Goal: Task Accomplishment & Management: Manage account settings

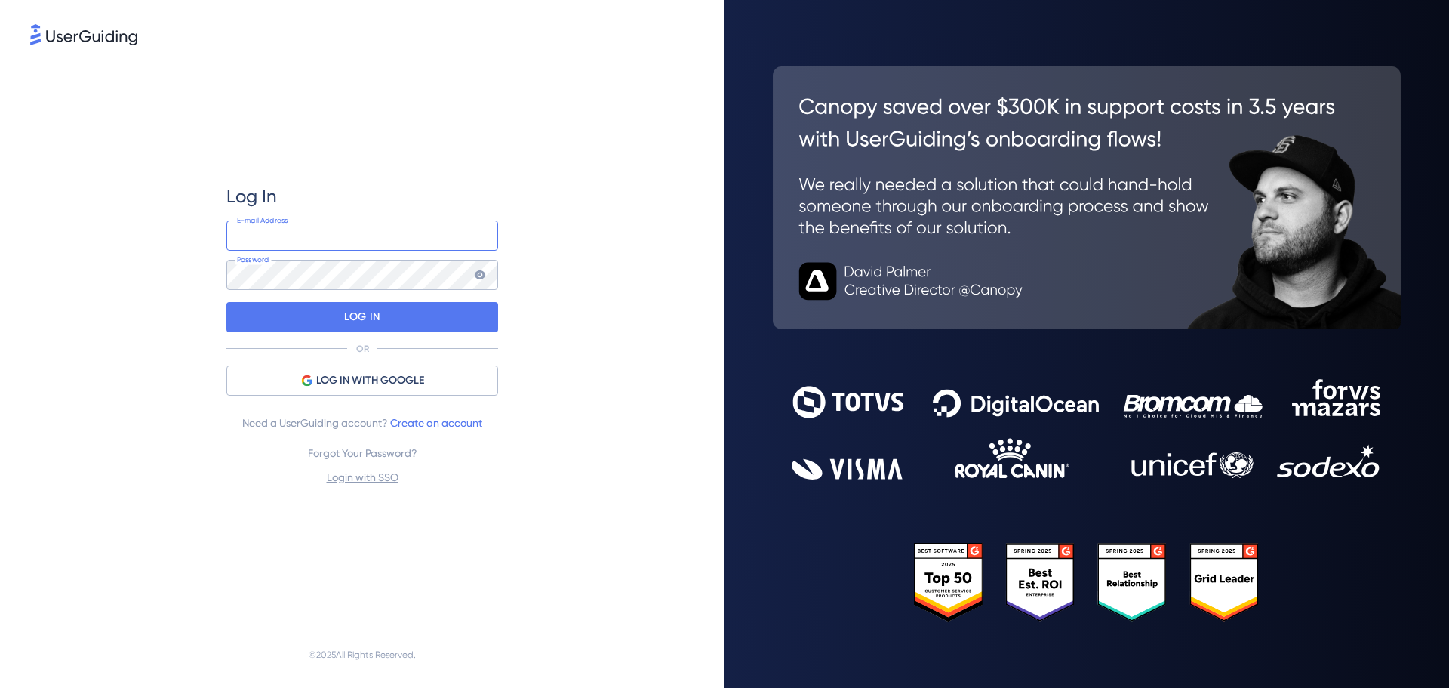
click at [288, 236] on input "email" at bounding box center [362, 235] width 272 height 30
type input "[PERSON_NAME][EMAIL_ADDRESS][PERSON_NAME][DOMAIN_NAME]"
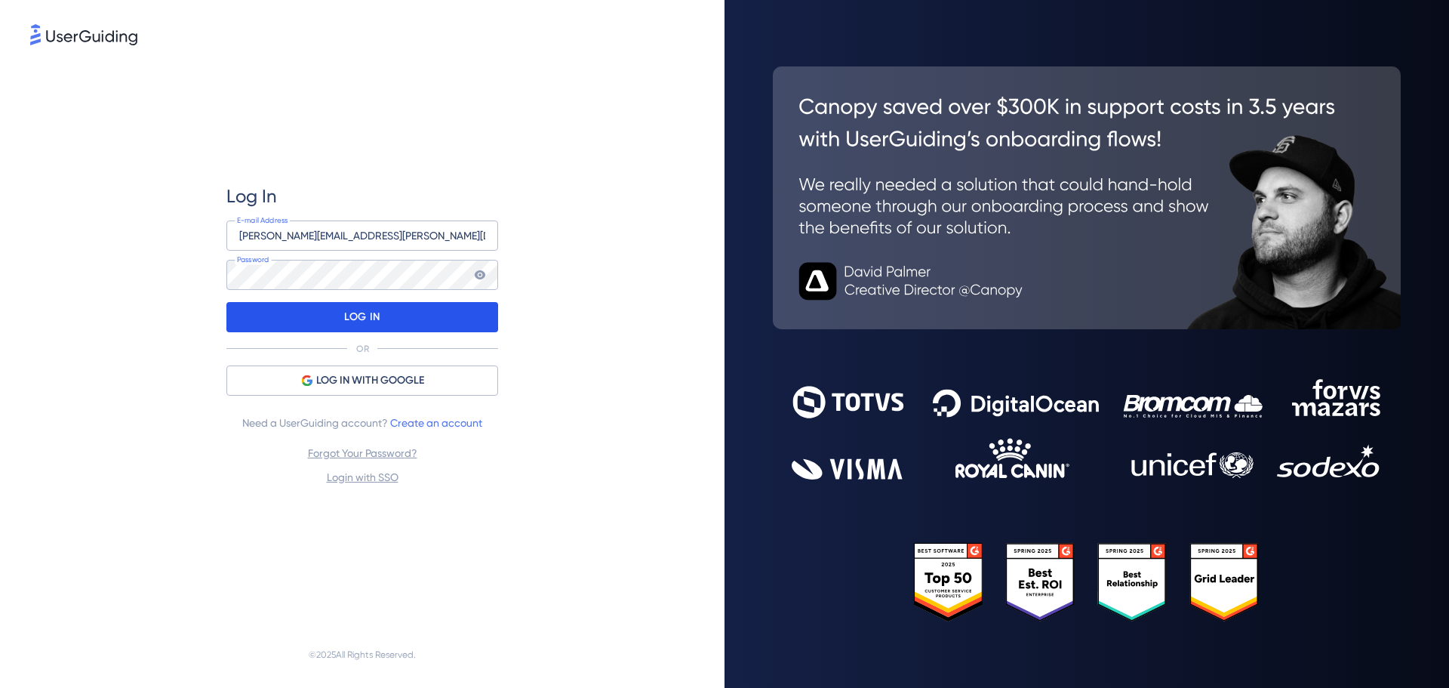
click at [356, 307] on p "LOG IN" at bounding box center [361, 317] width 35 height 24
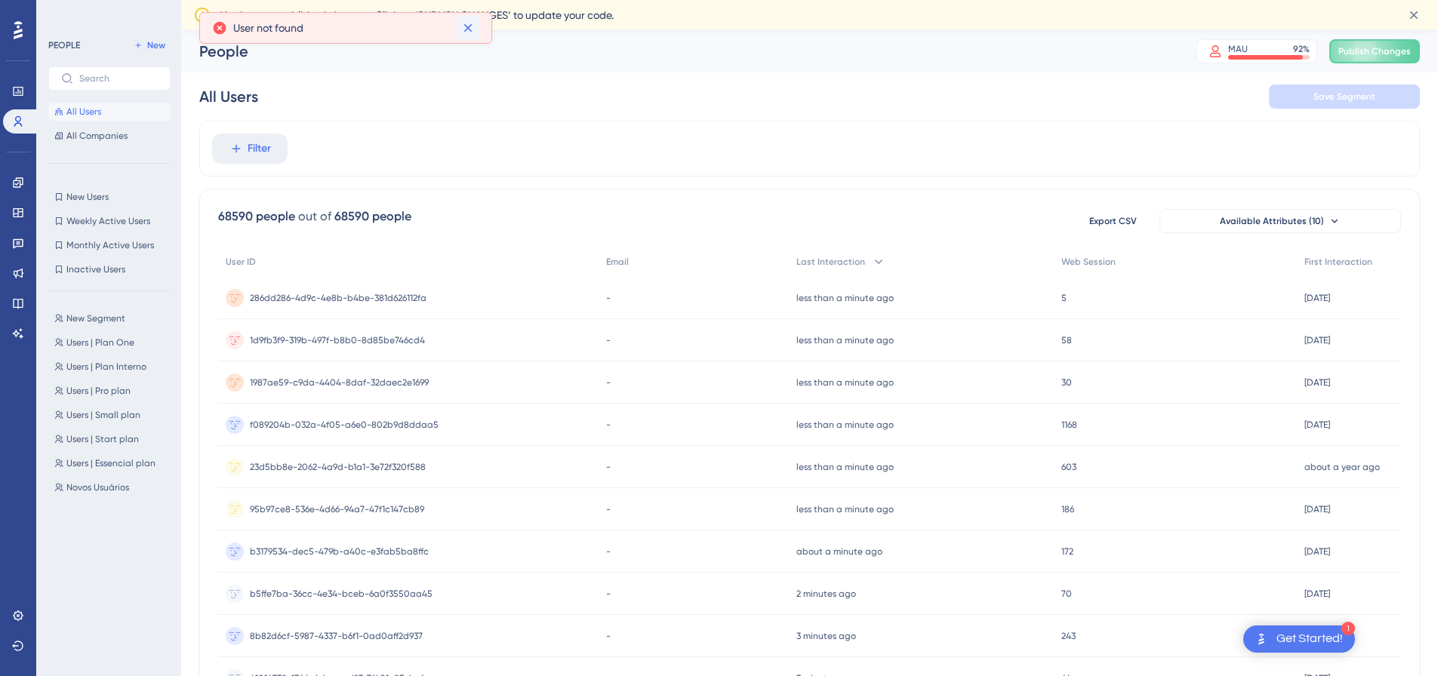
click at [0, 0] on div "Welcome to your Users page 🥳 You can dive deeper into what users are doing in y…" at bounding box center [0, 0] width 0 height 0
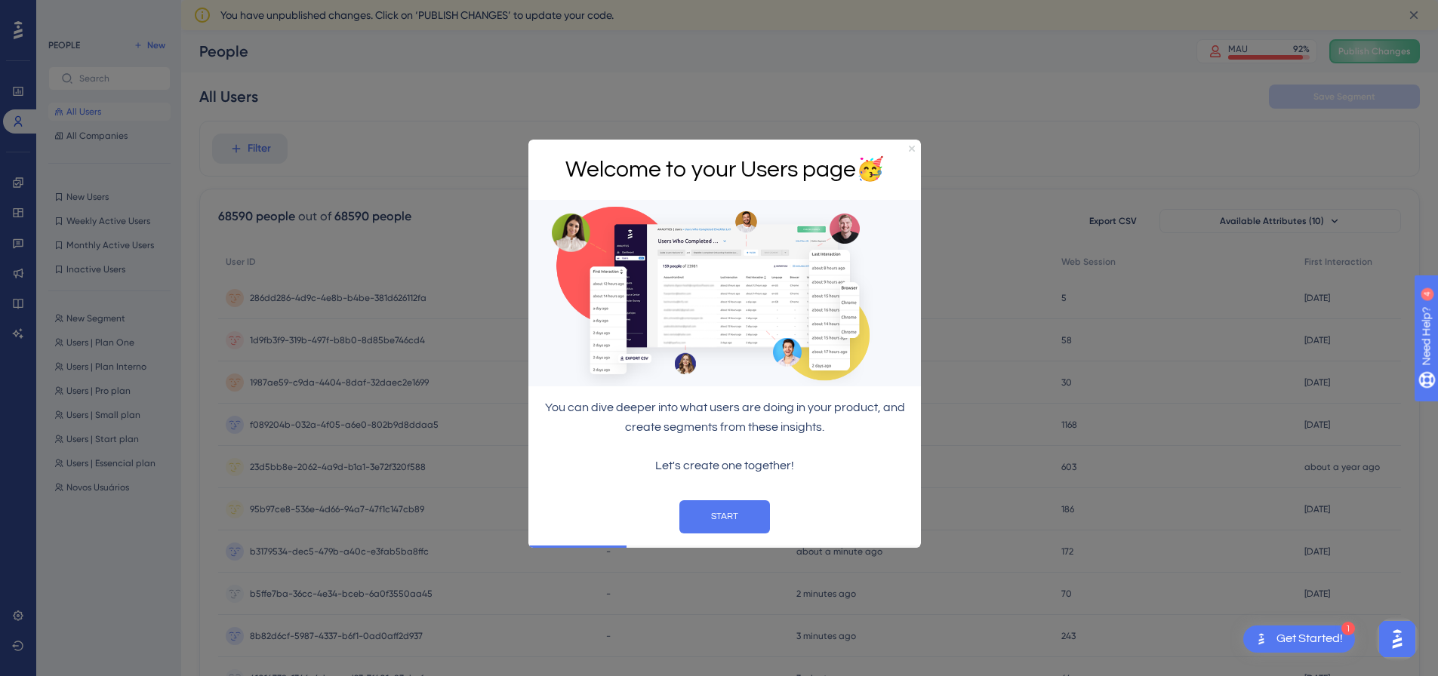
click at [914, 145] on icon "Close Preview" at bounding box center [912, 148] width 6 height 6
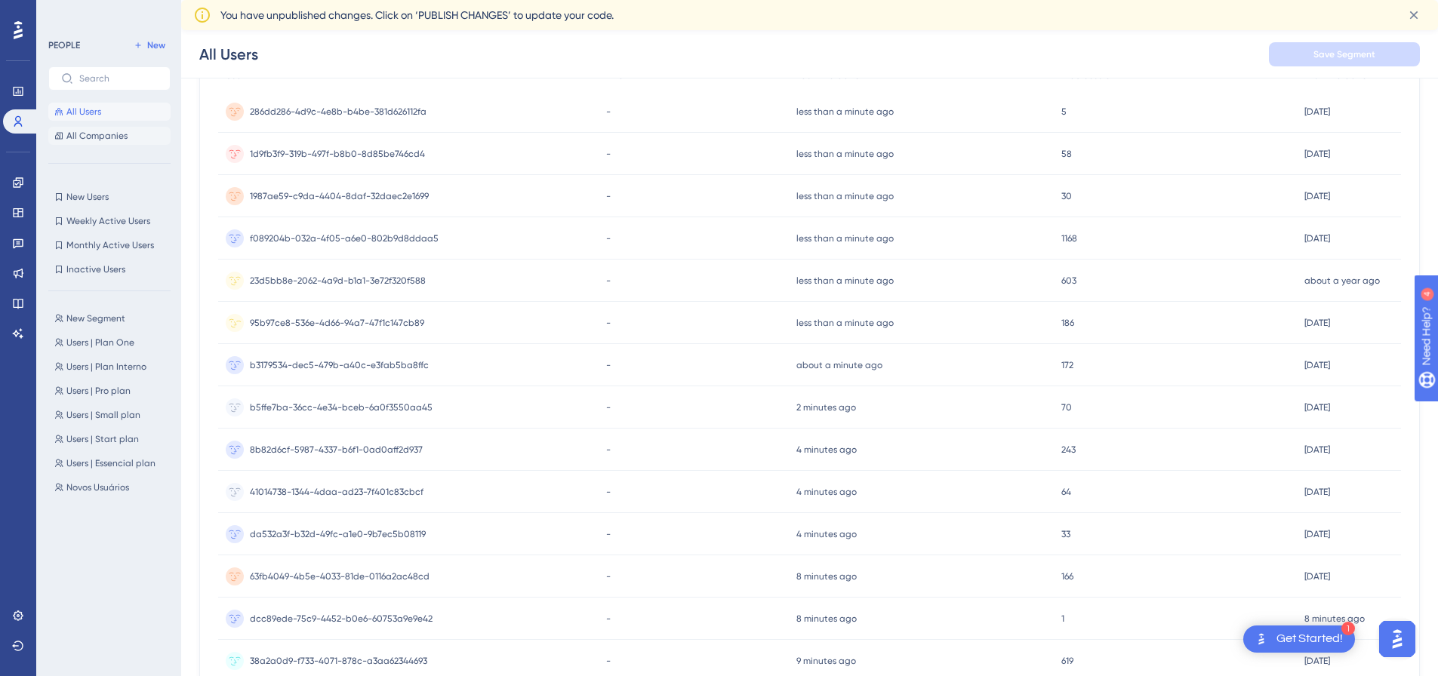
scroll to position [75, 0]
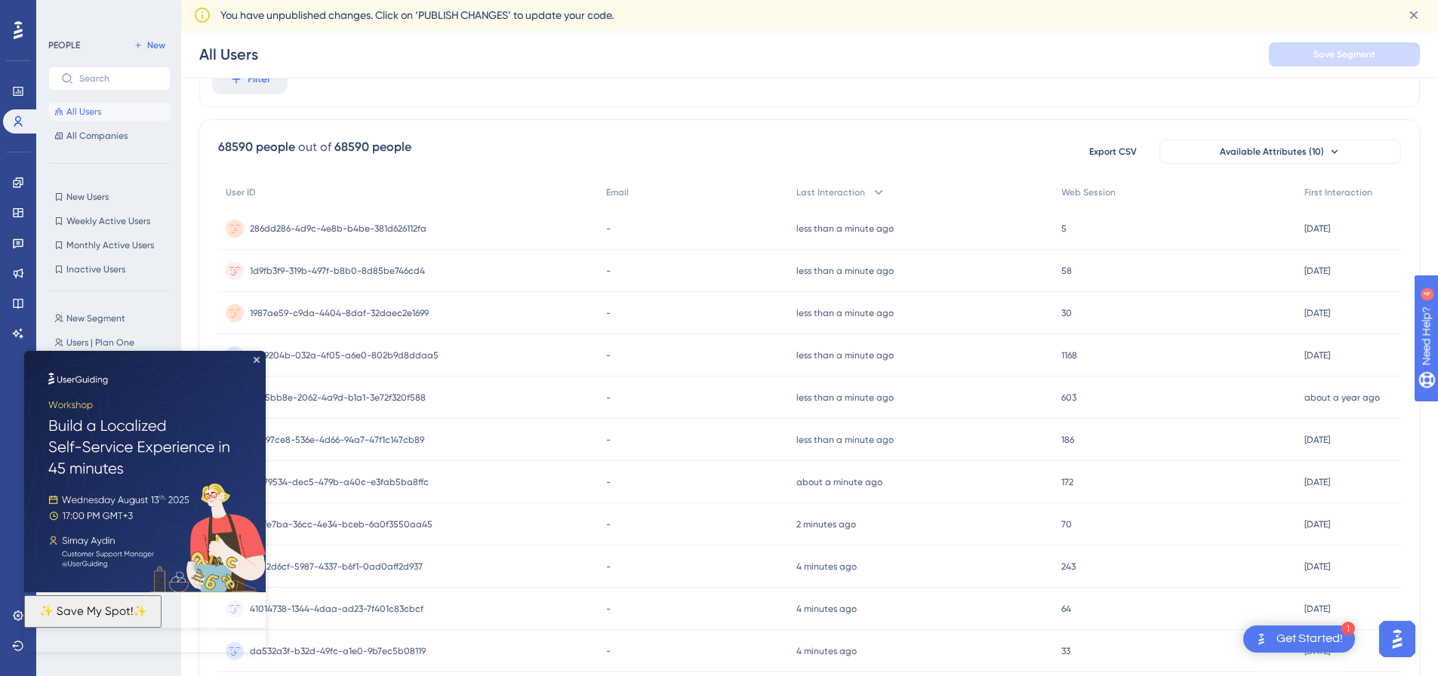
click at [255, 365] on img at bounding box center [145, 472] width 242 height 242
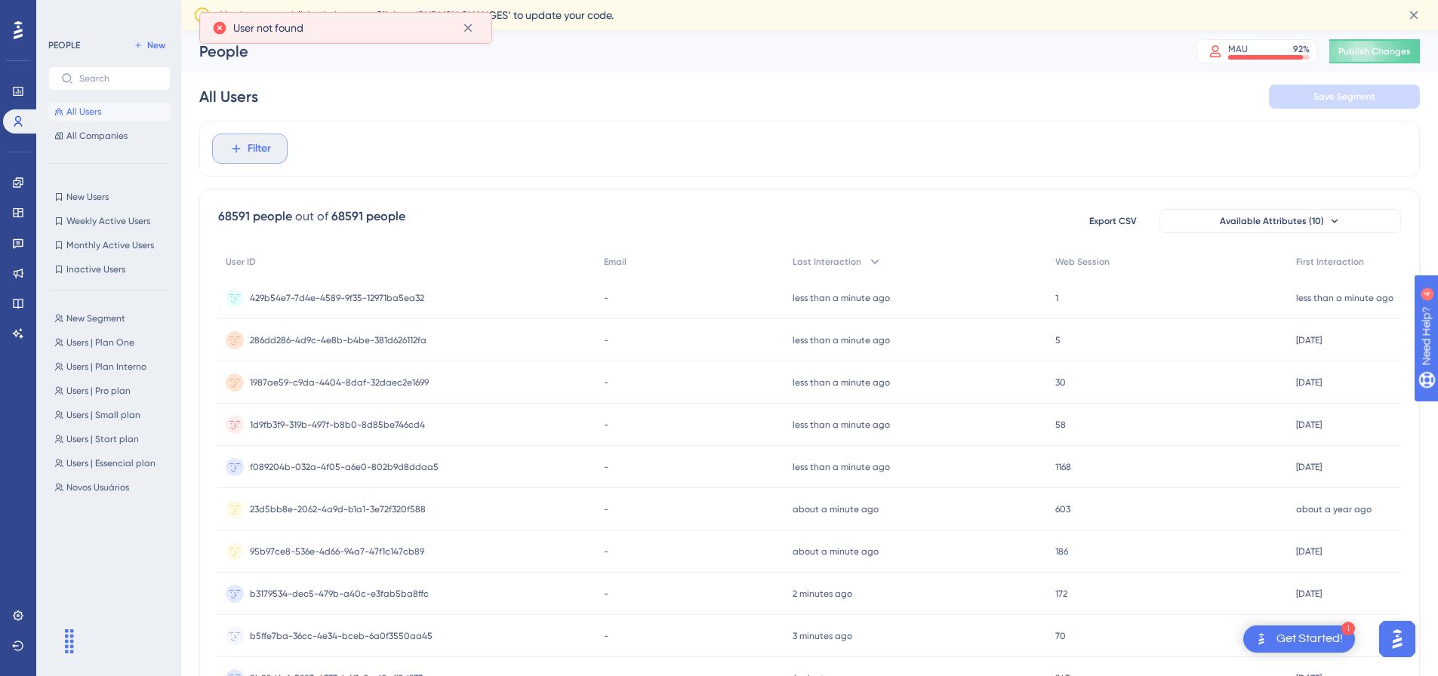
click at [265, 149] on span "Filter" at bounding box center [259, 149] width 23 height 18
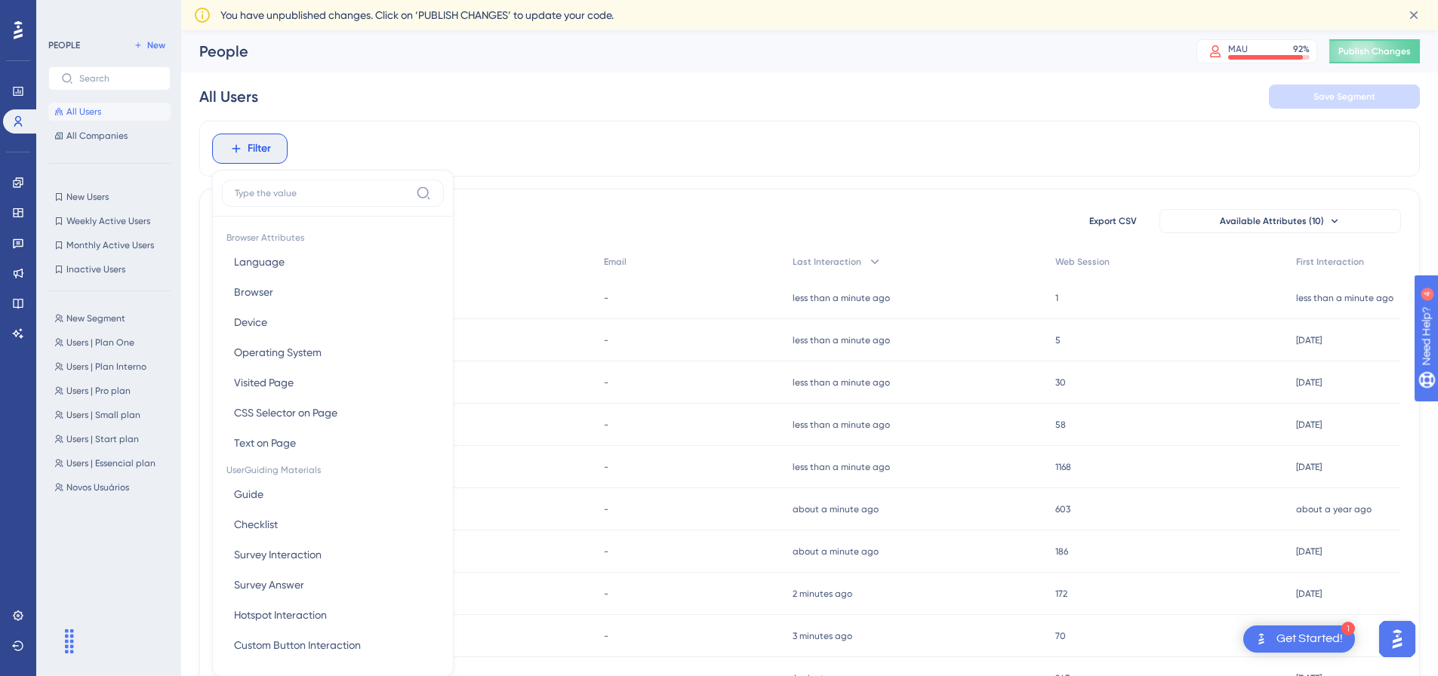
scroll to position [85, 0]
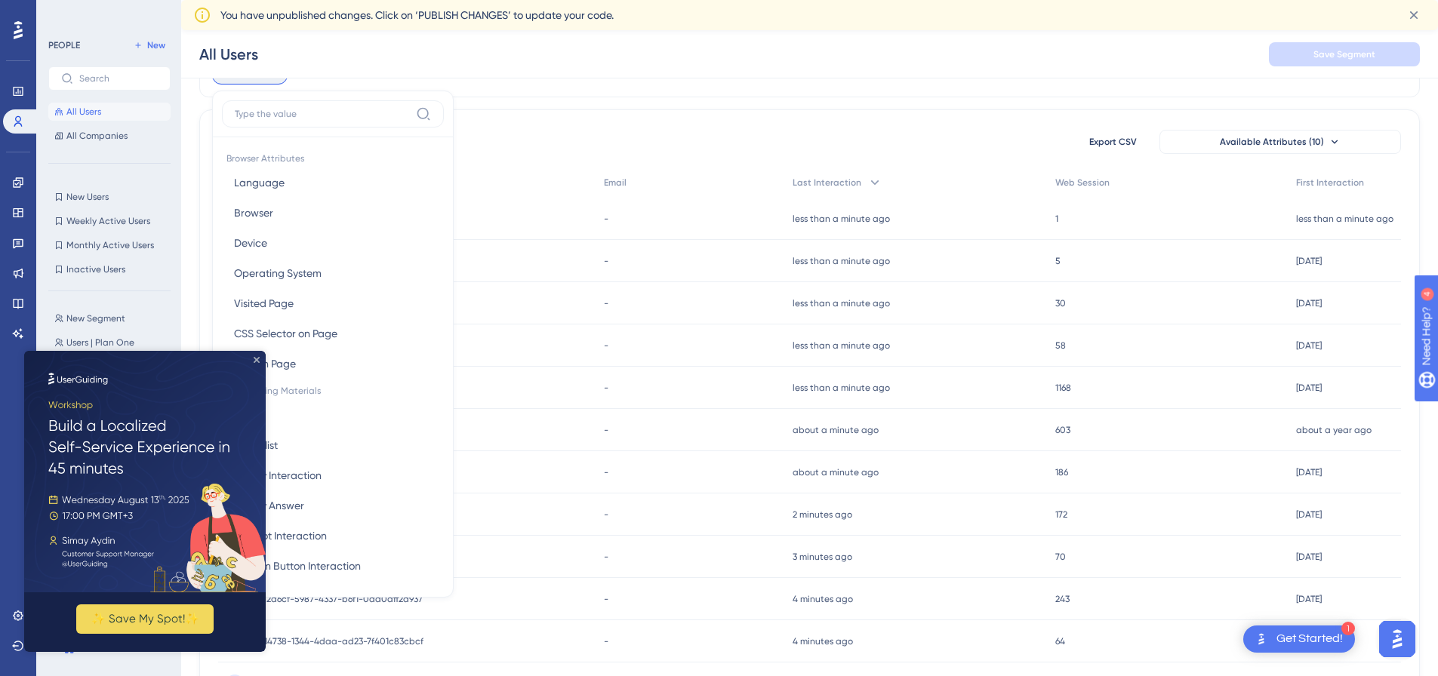
click at [257, 357] on icon "Close Preview" at bounding box center [257, 360] width 6 height 6
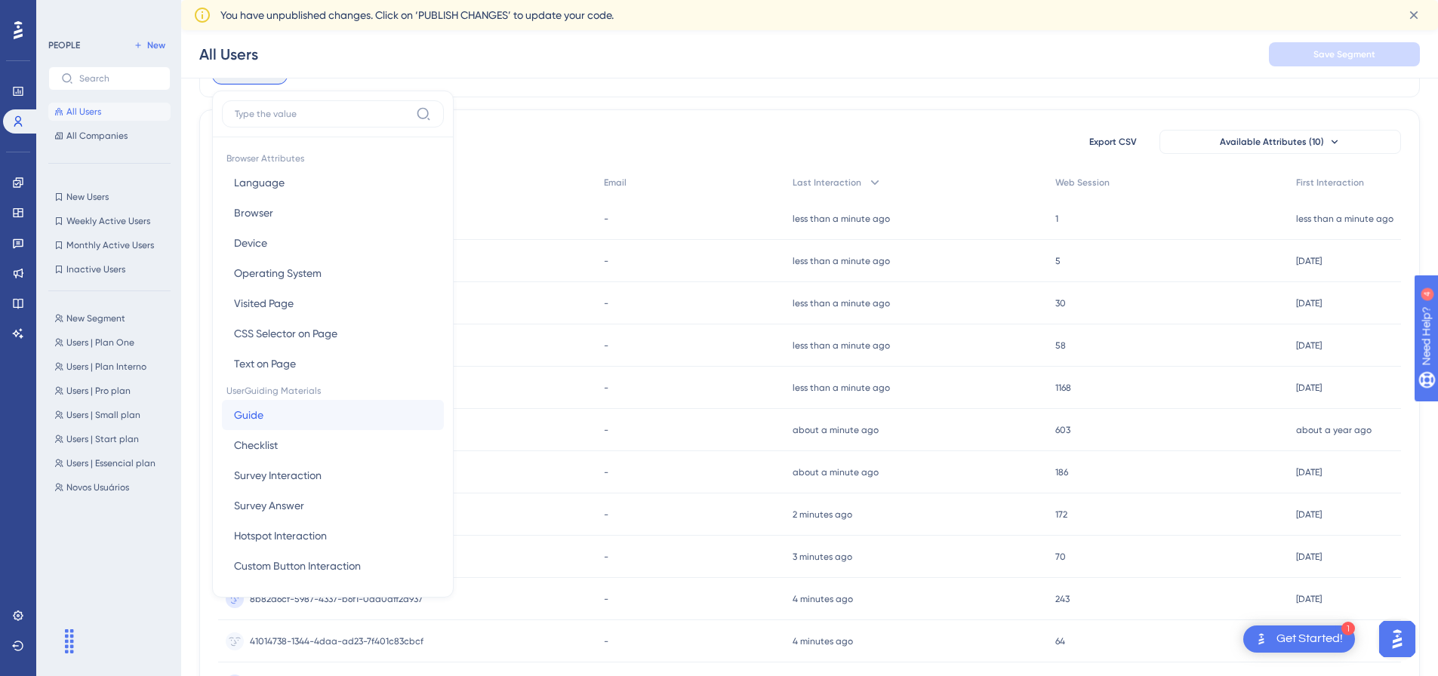
click at [277, 424] on button "Guide Guide" at bounding box center [333, 415] width 222 height 30
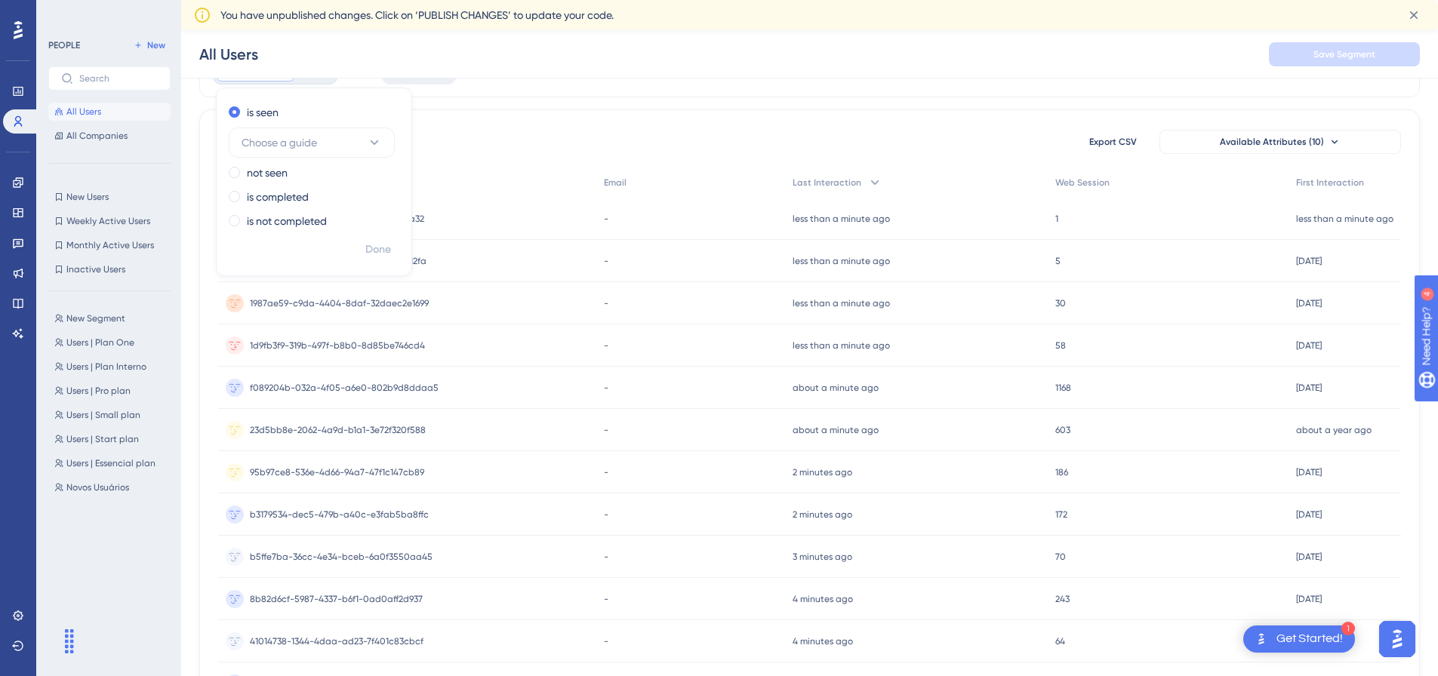
click at [566, 81] on div "Guide is seen Remove is seen Choose a guide not seen is completed is not comple…" at bounding box center [809, 70] width 1221 height 56
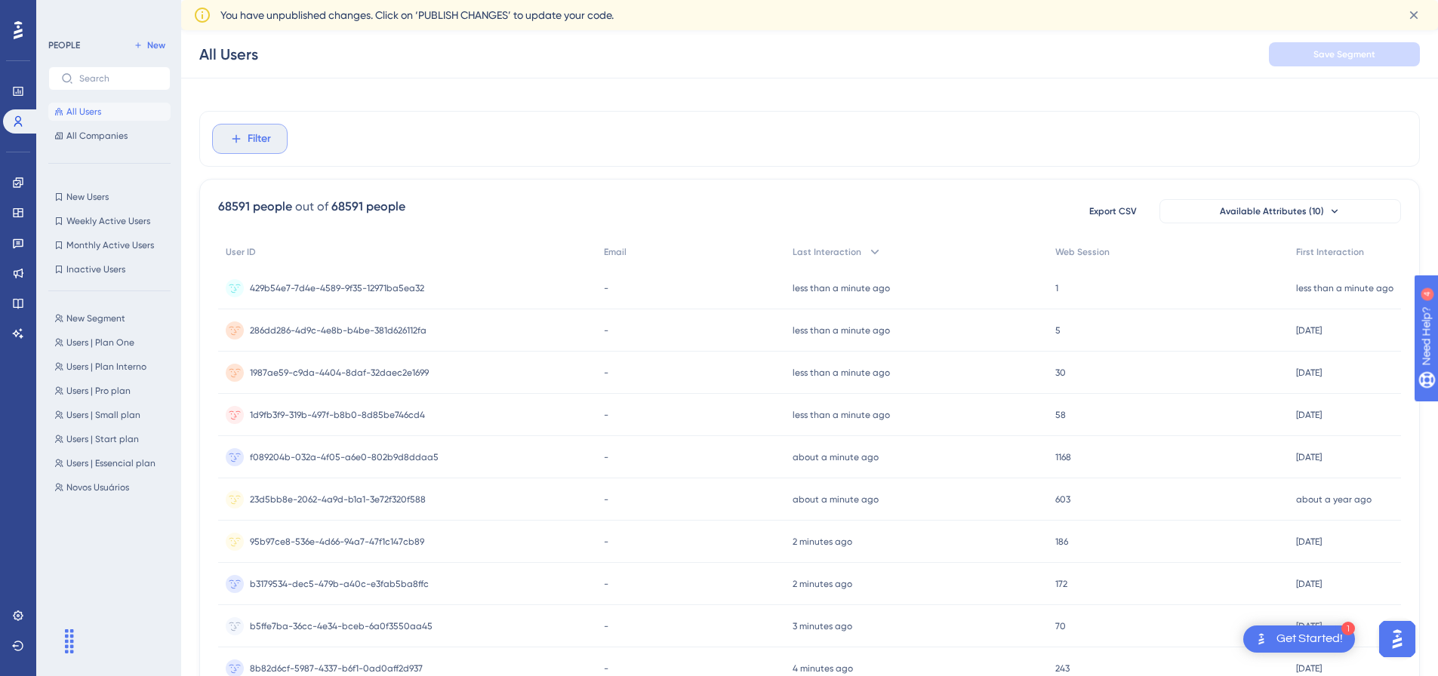
scroll to position [0, 0]
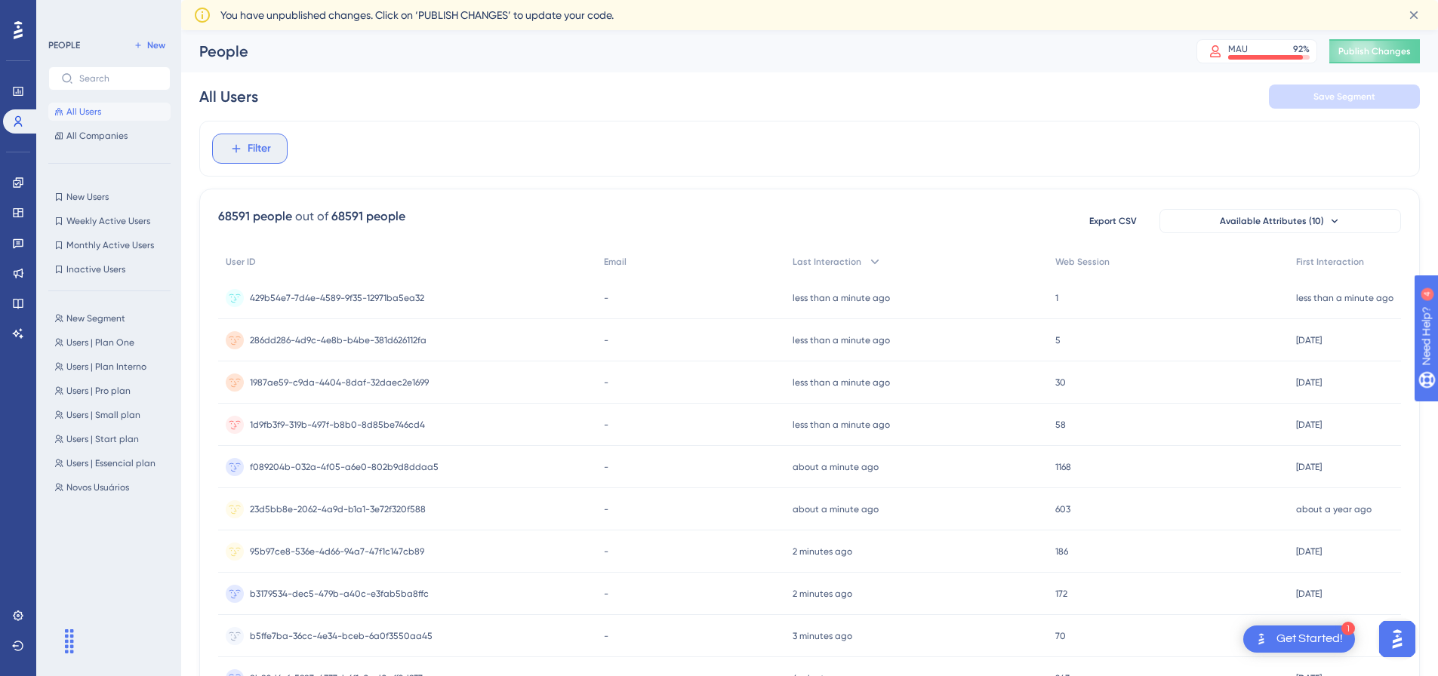
click at [232, 161] on button "Filter" at bounding box center [249, 149] width 75 height 30
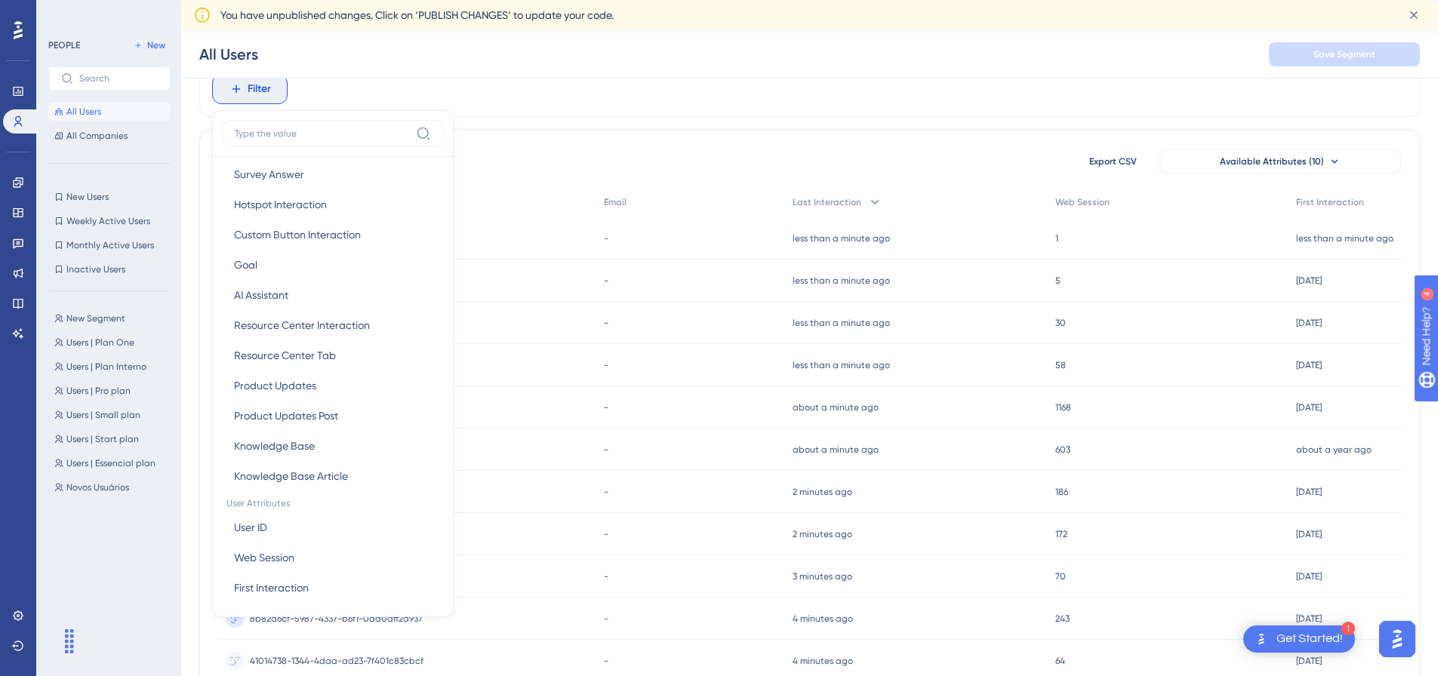
scroll to position [453, 0]
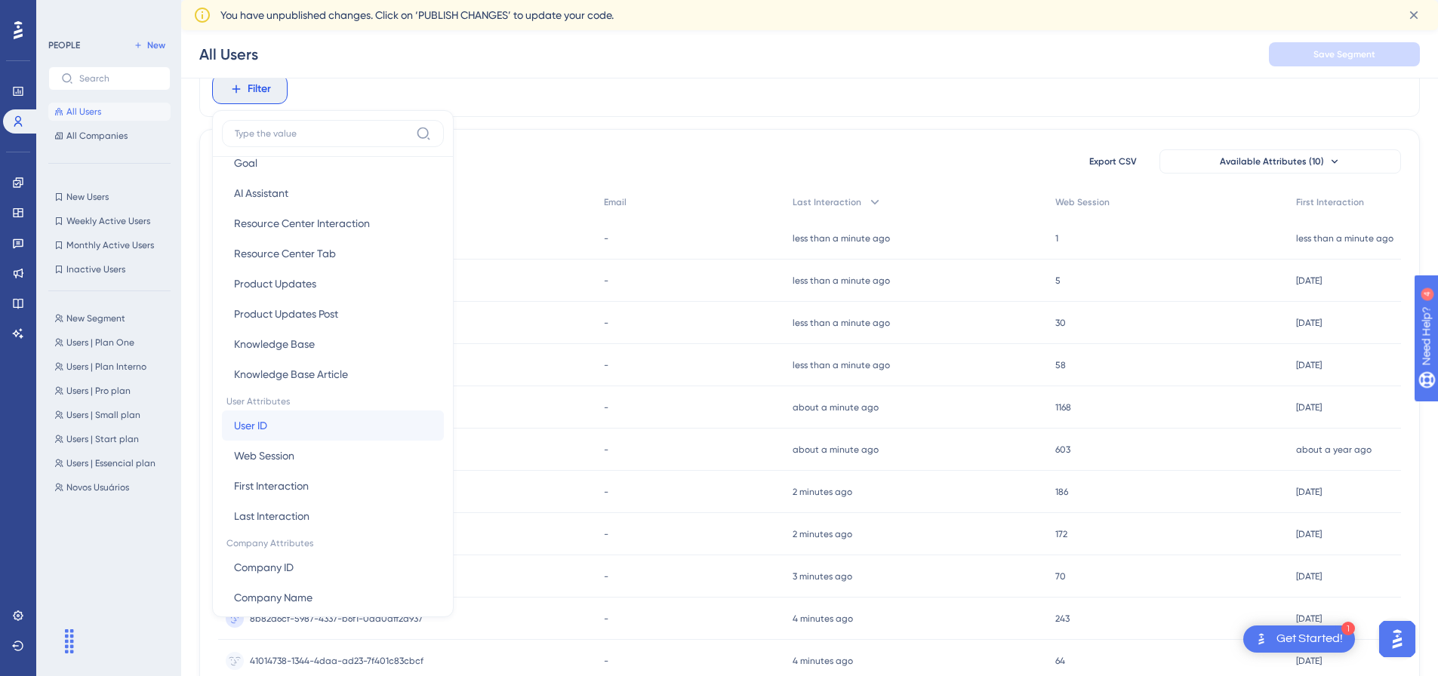
click at [276, 424] on button "User ID User ID" at bounding box center [333, 426] width 222 height 30
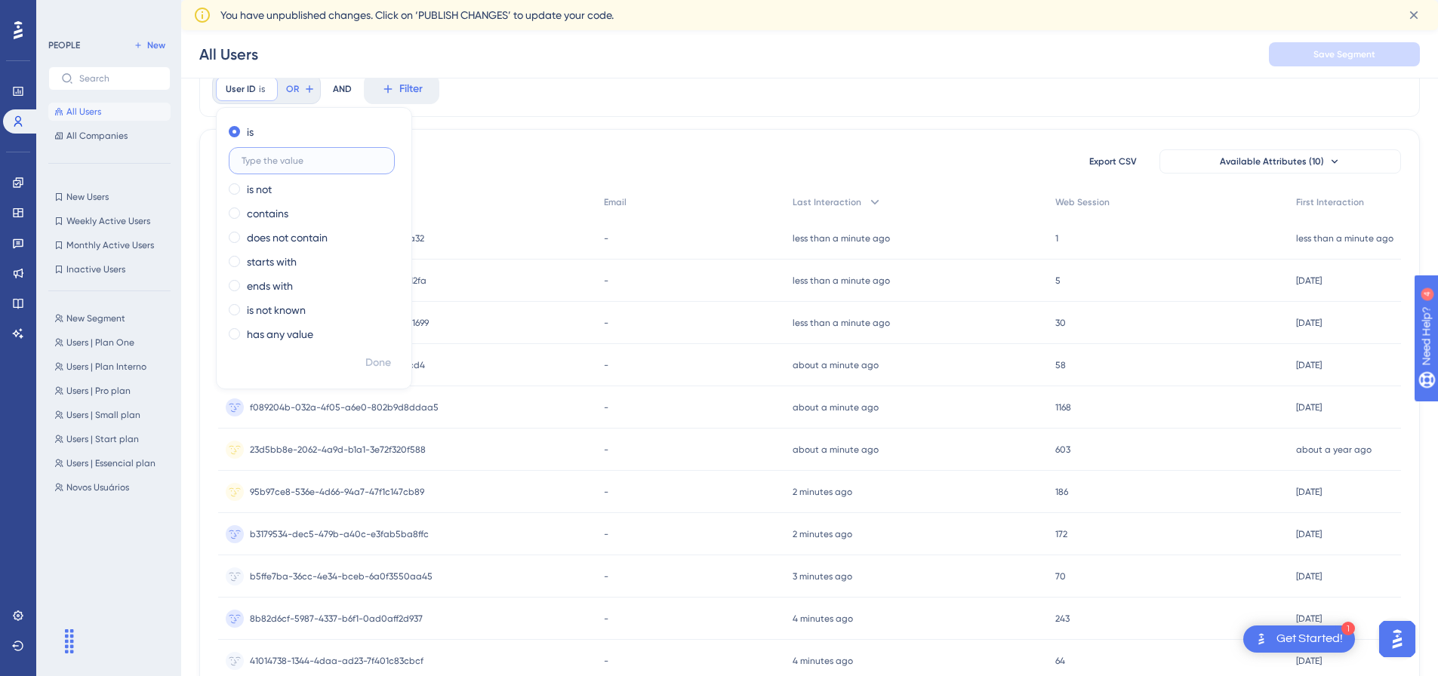
click at [278, 159] on input "text" at bounding box center [312, 160] width 140 height 11
paste input "3f562f1e-7344-4929-82ab-0fae32059599"
type input "3f562f1e-7344-4929-82ab-0fae32059599"
click at [387, 356] on span "Done" at bounding box center [378, 363] width 26 height 18
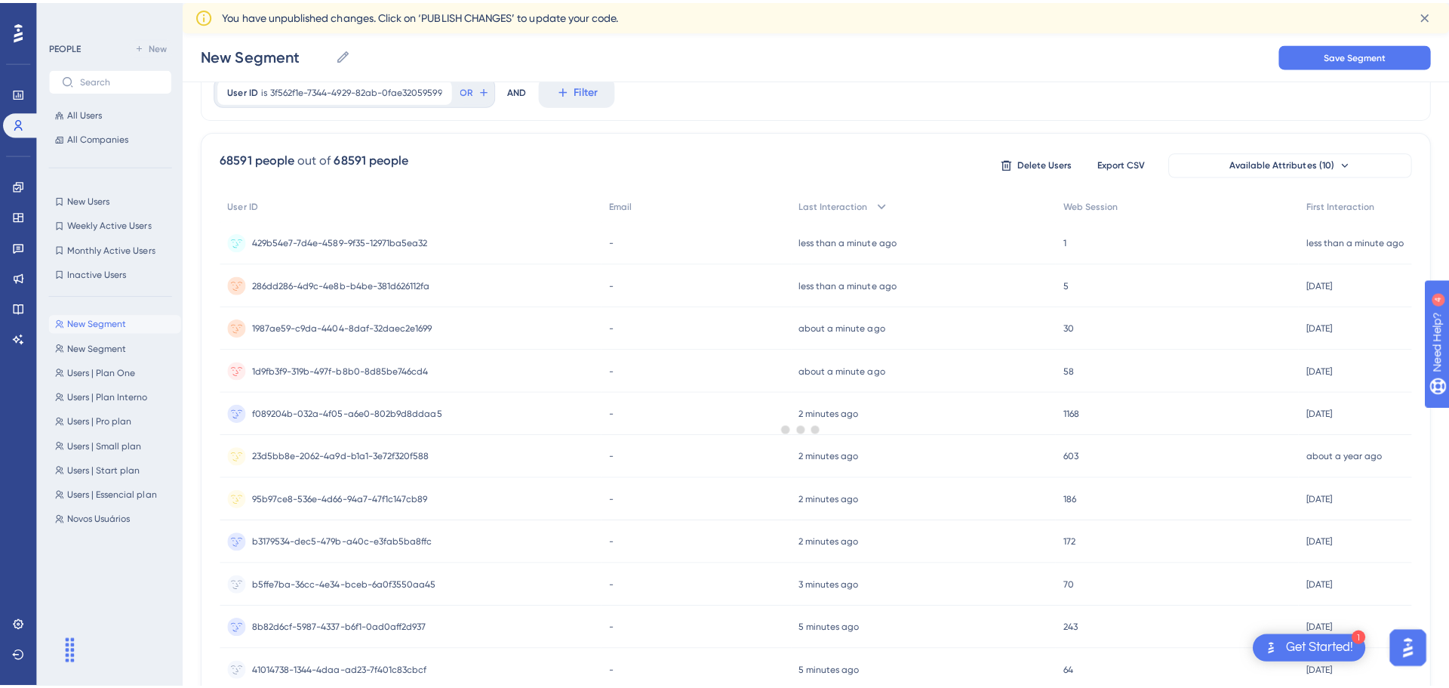
scroll to position [0, 0]
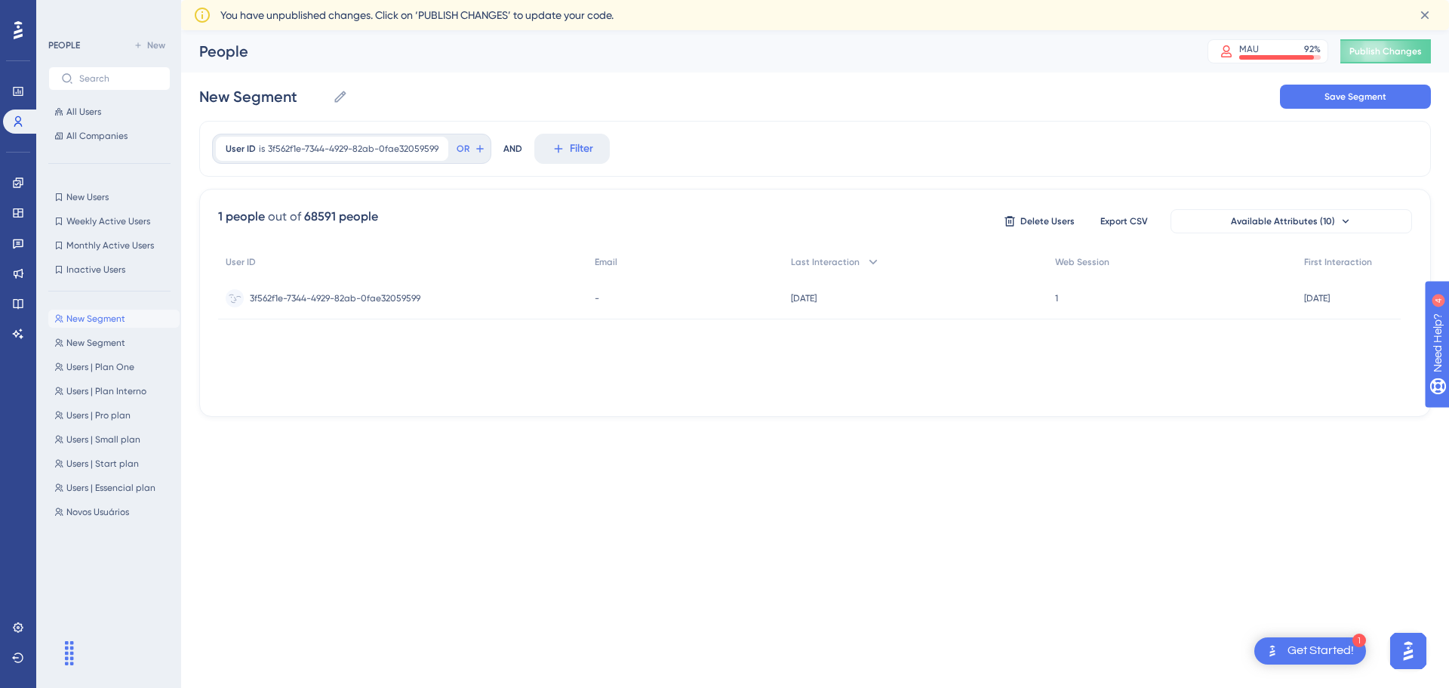
click at [303, 297] on span "3f562f1e-7344-4929-82ab-0fae32059599" at bounding box center [335, 298] width 171 height 12
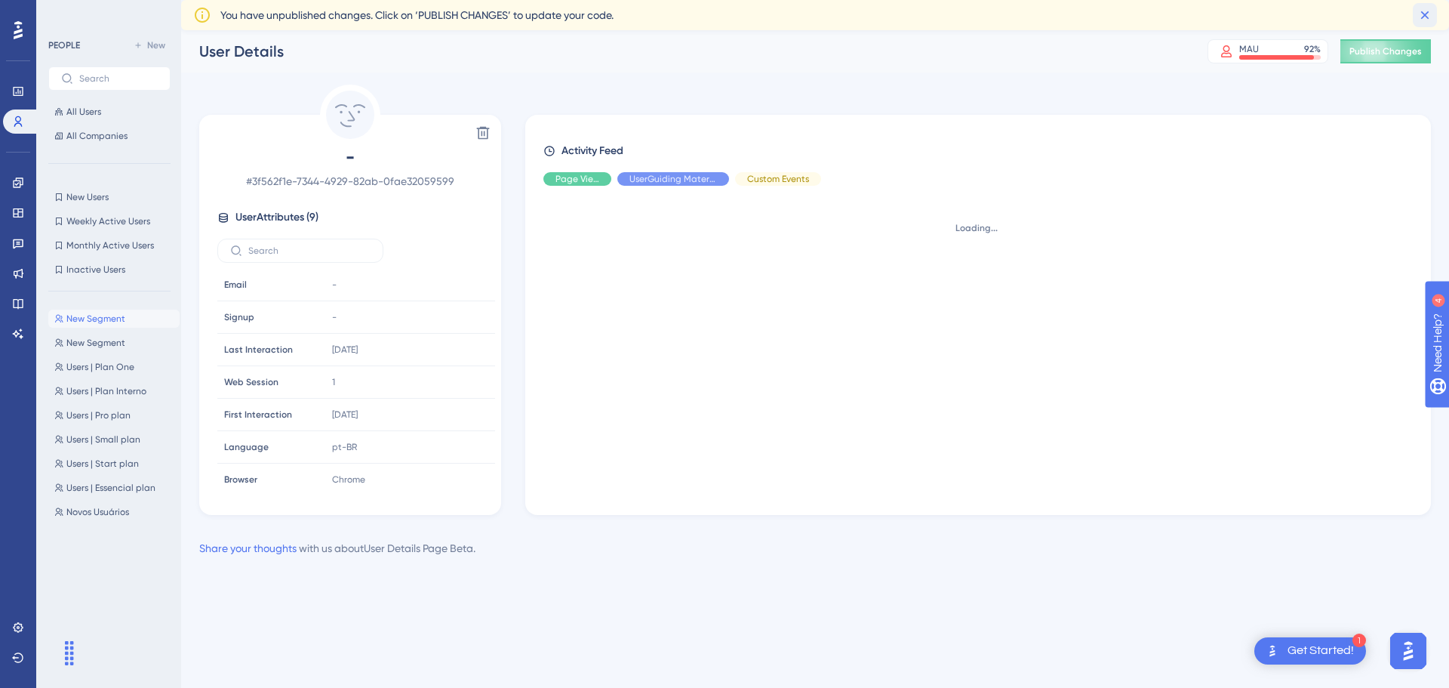
click at [1426, 8] on icon at bounding box center [1425, 15] width 15 height 15
